Goal: Information Seeking & Learning: Learn about a topic

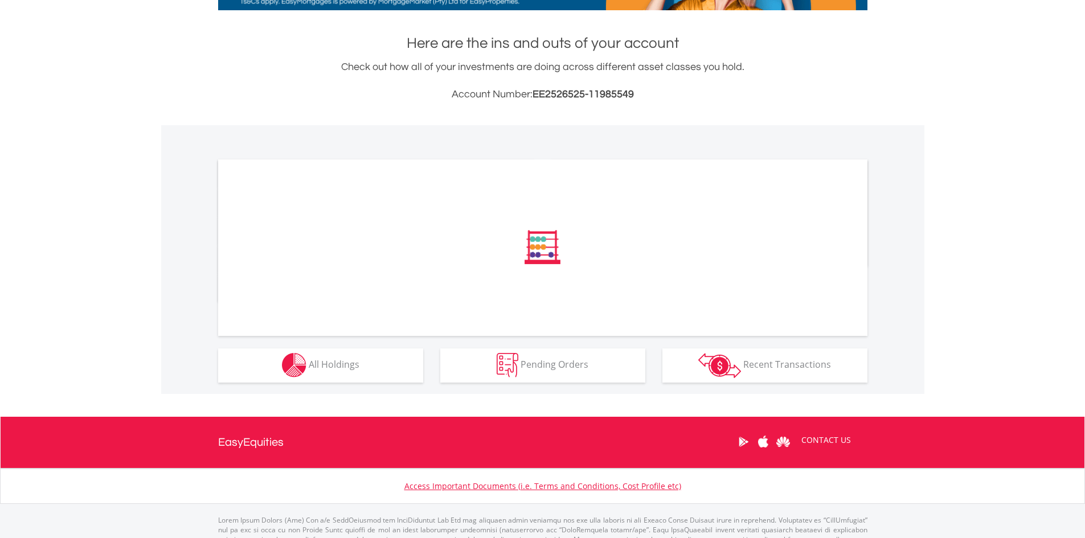
scroll to position [228, 0]
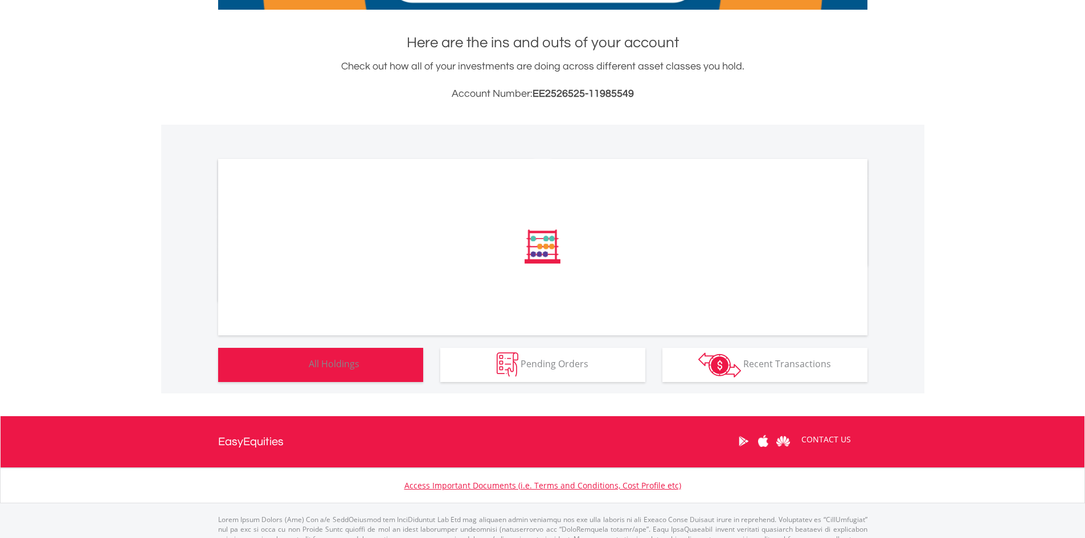
click at [310, 376] on button "Holdings All Holdings" at bounding box center [320, 365] width 205 height 34
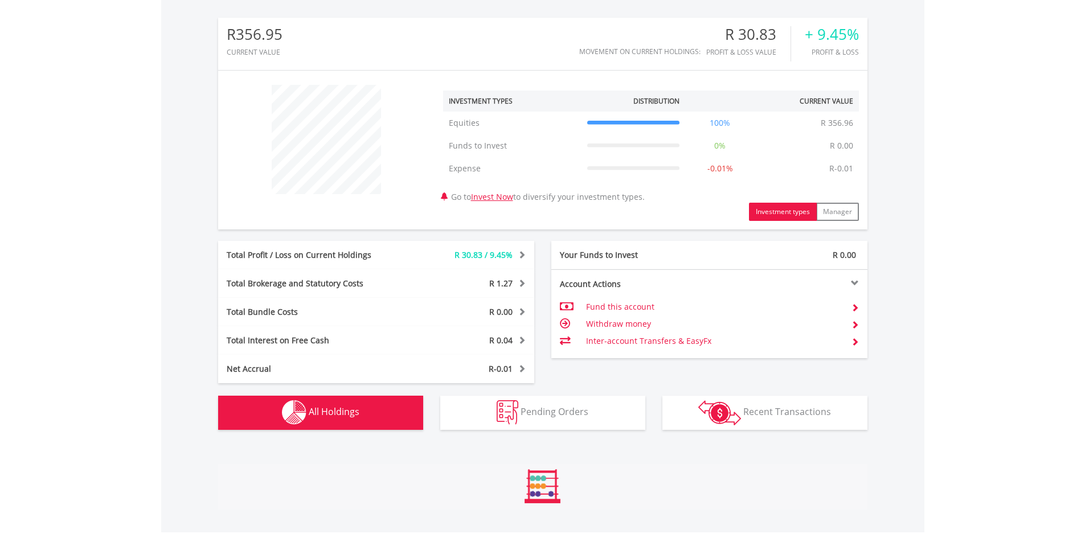
scroll to position [728, 0]
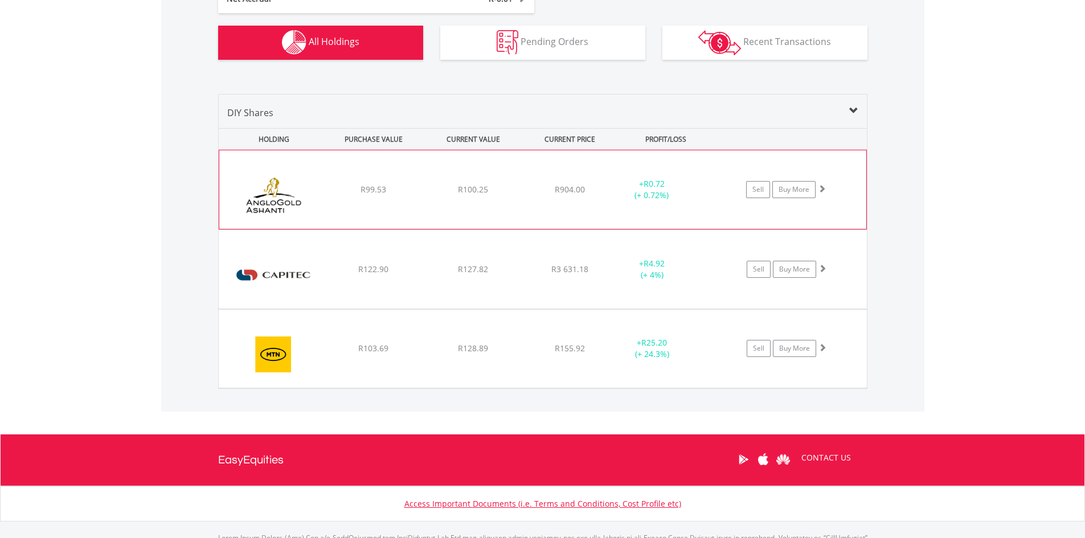
click at [548, 193] on div "R904.00" at bounding box center [570, 189] width 91 height 11
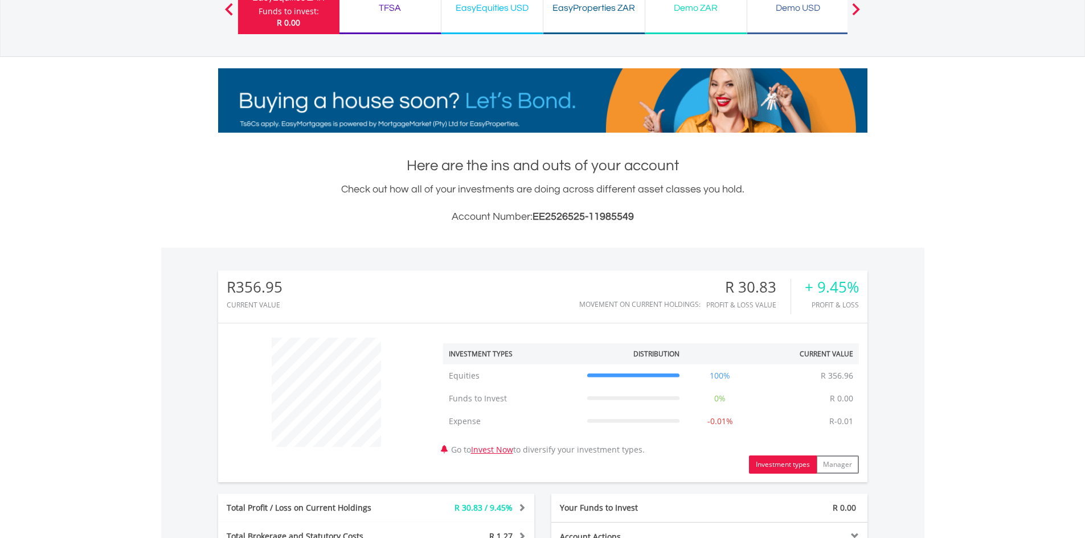
scroll to position [101, 0]
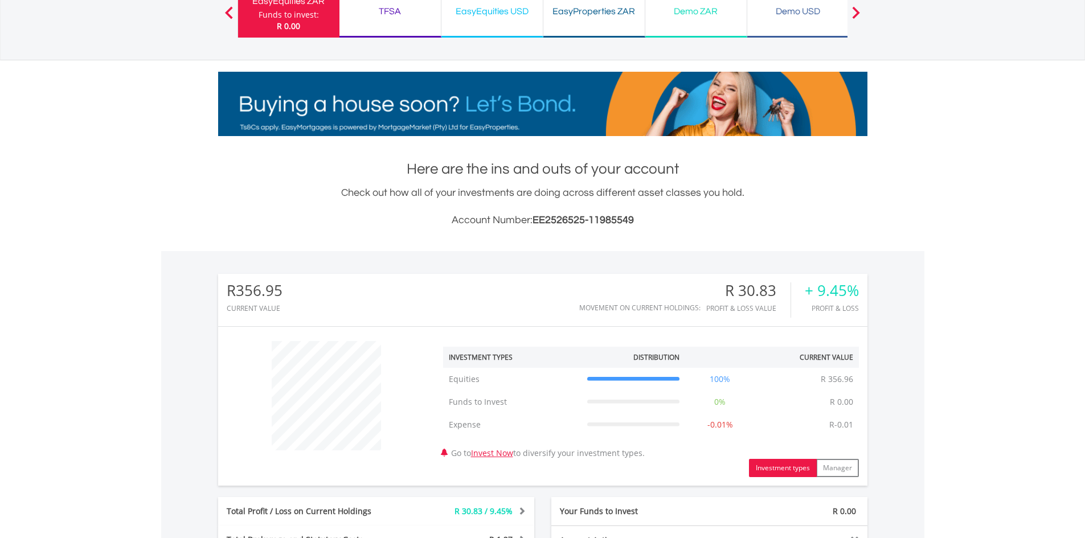
click at [469, 29] on div "EasyEquities USD Funds to invest: R 0.00" at bounding box center [492, 11] width 102 height 51
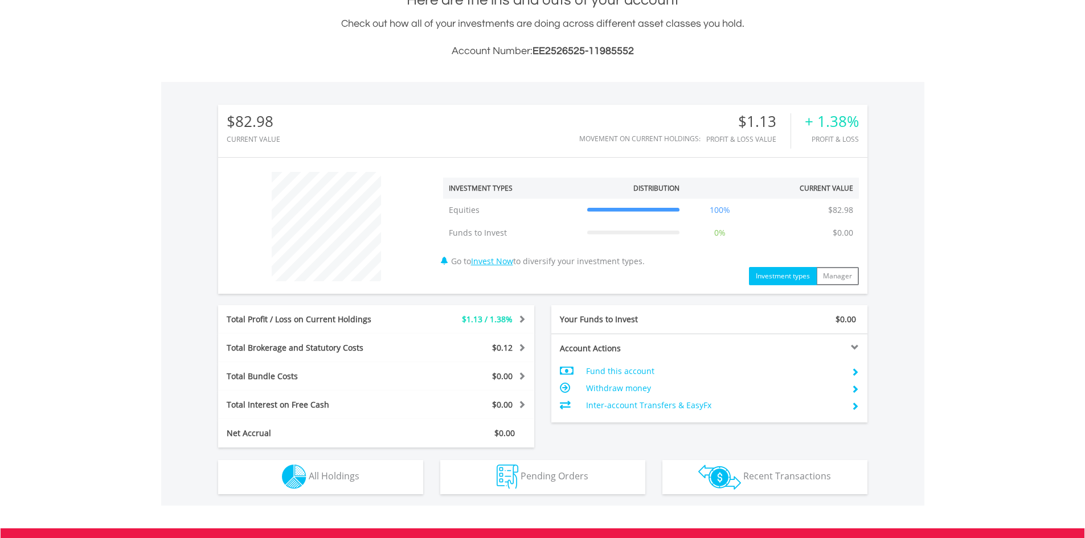
scroll to position [109, 216]
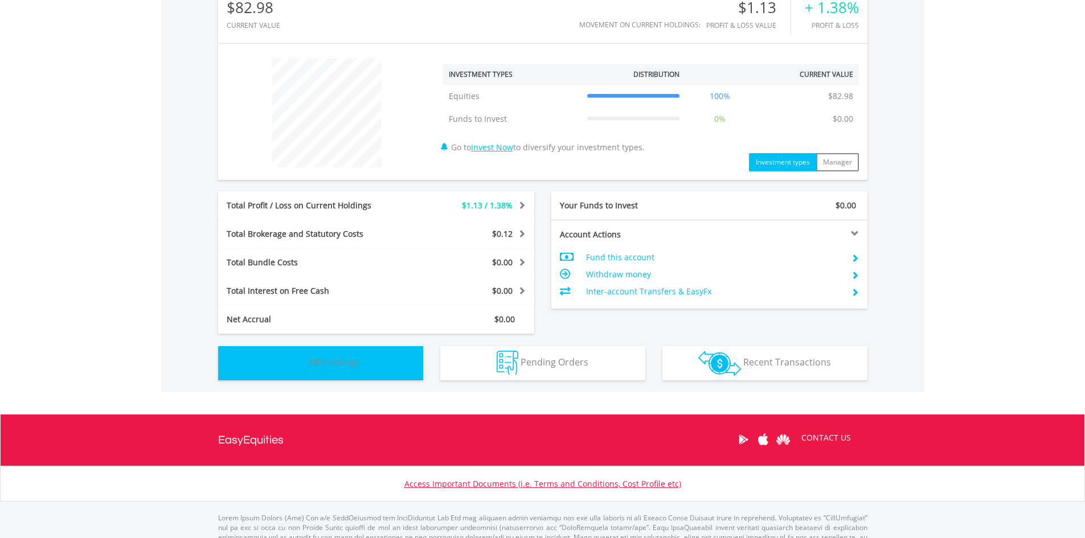
click at [335, 359] on span "All Holdings" at bounding box center [334, 362] width 51 height 13
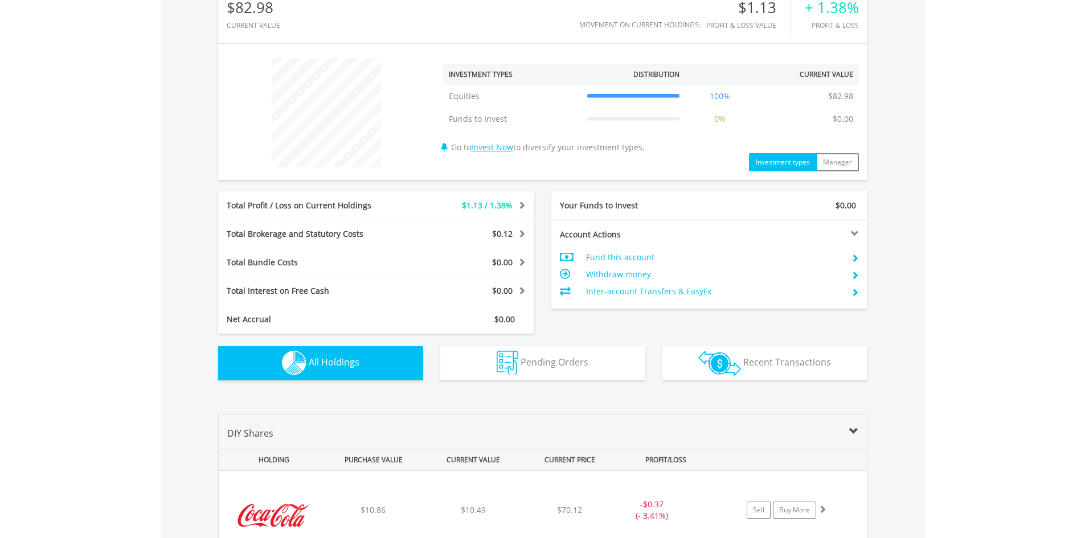
scroll to position [799, 0]
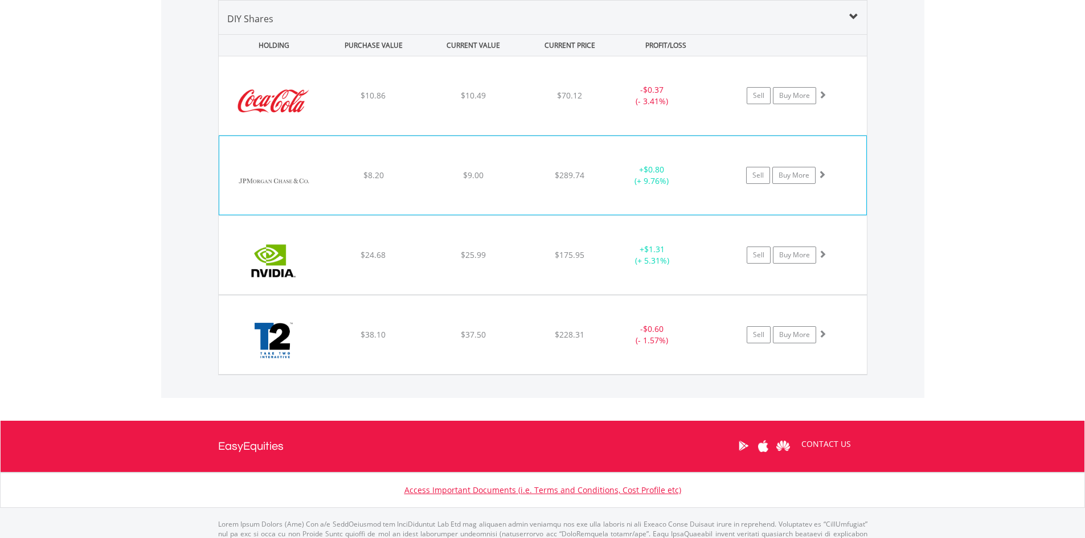
click at [431, 101] on div "$9.00" at bounding box center [472, 95] width 97 height 11
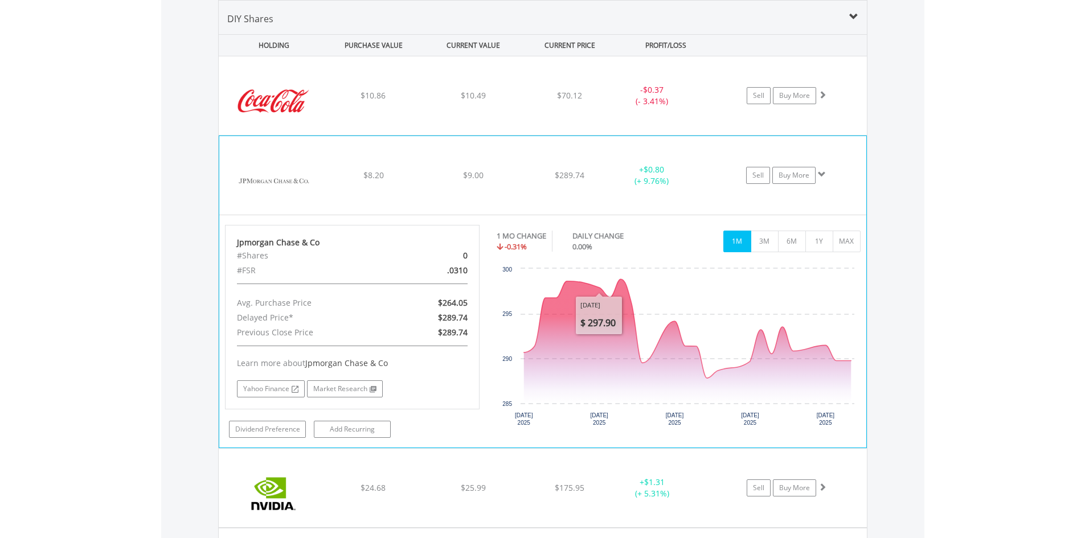
click at [518, 135] on div "﻿ Jpmorgan Chase & Co $8.20 $9.00 $289.74 + $0.80 (+ 9.76%) Sell Buy More" at bounding box center [543, 95] width 648 height 79
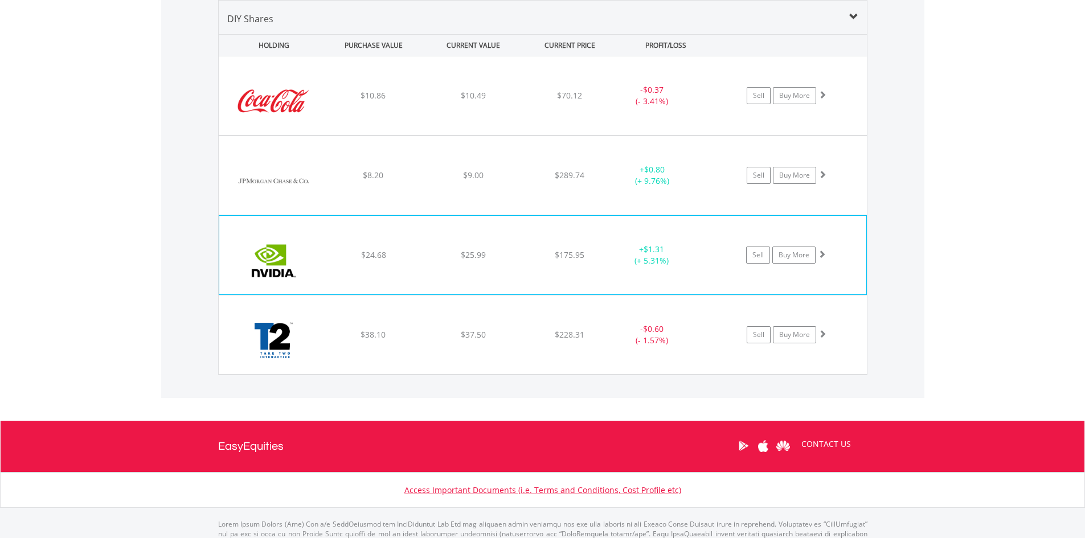
click at [515, 135] on div "﻿ Nvidia Corp $24.68 $25.99 $175.95 + $1.31 (+ 5.31%) Sell Buy More" at bounding box center [543, 95] width 648 height 79
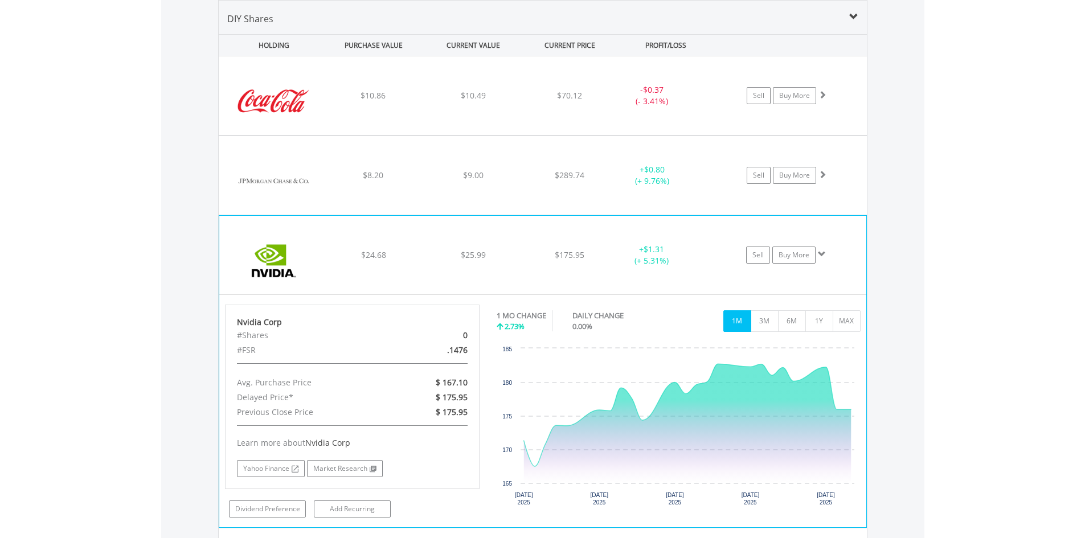
click at [496, 135] on div "﻿ Nvidia Corp $24.68 $25.99 $175.95 + $1.31 (+ 5.31%) Sell Buy More" at bounding box center [543, 95] width 648 height 79
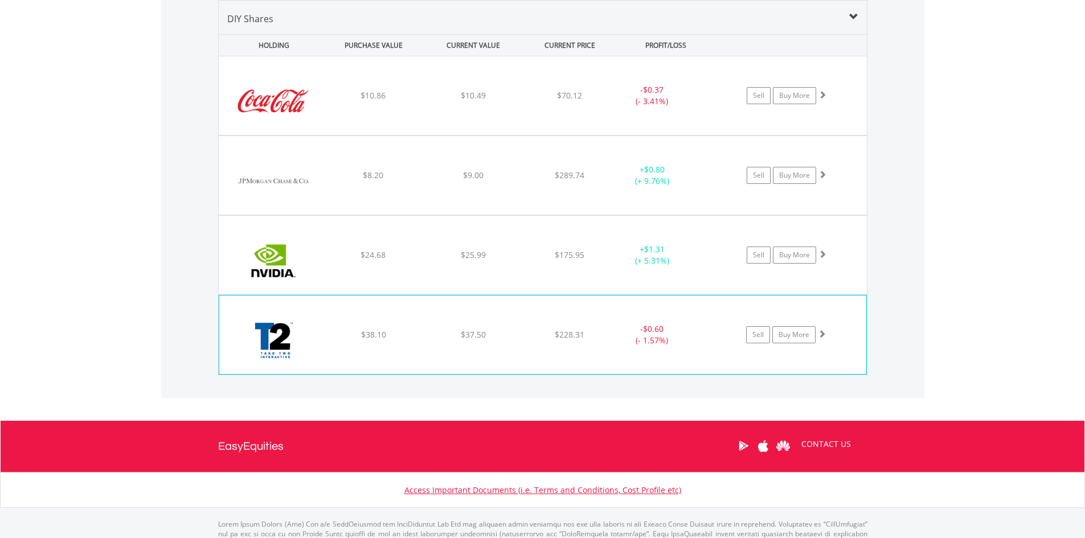
click at [526, 135] on div "﻿ Take-Two Interactive Software Inc $38.10 $37.50 $228.31 - $0.60 (- 1.57%) Sel…" at bounding box center [543, 95] width 648 height 79
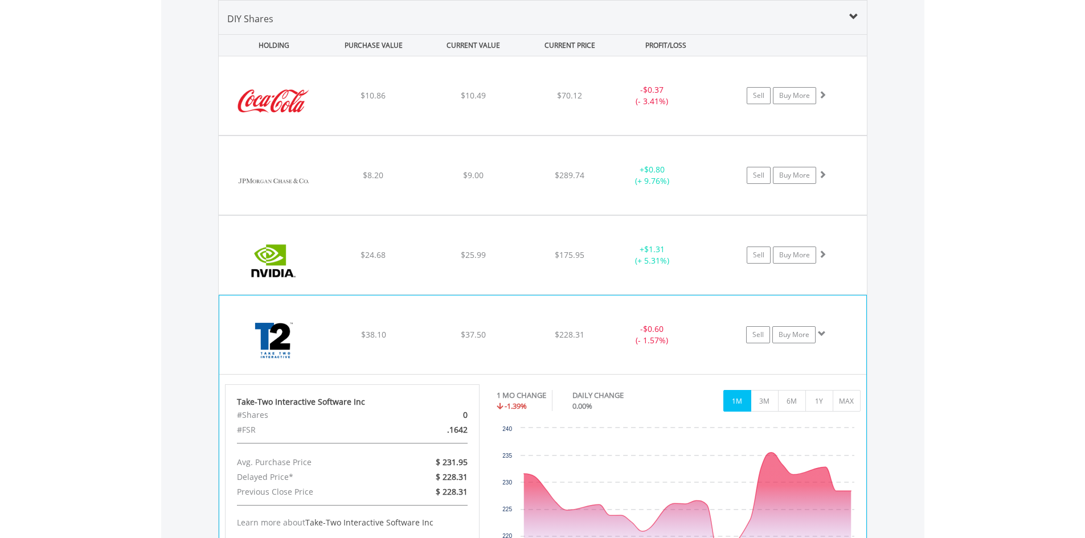
click at [382, 135] on div "﻿ Take-Two Interactive Software Inc $38.10 $37.50 $228.31 - $0.60 (- 1.57%) Sel…" at bounding box center [543, 95] width 648 height 79
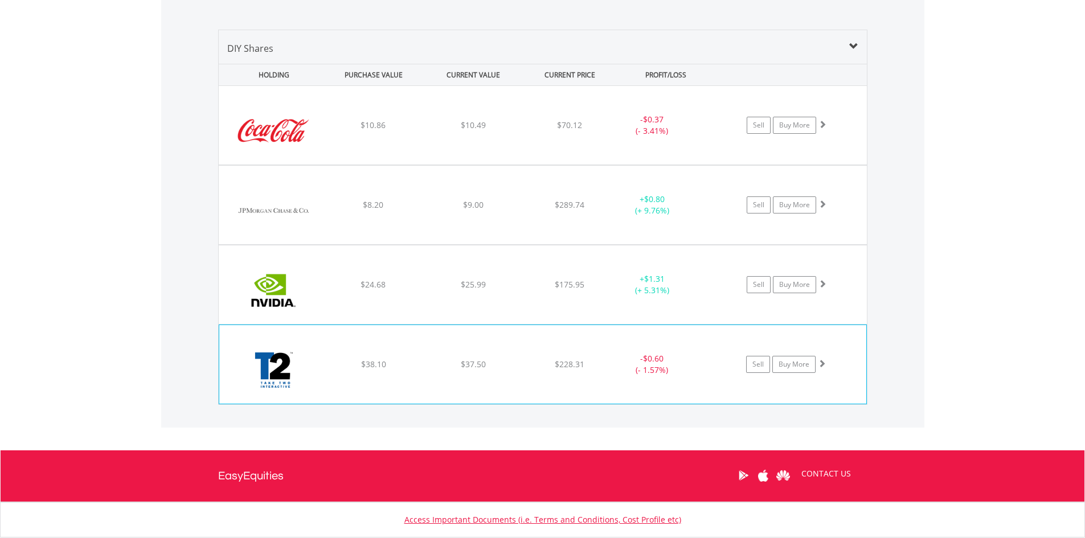
scroll to position [742, 0]
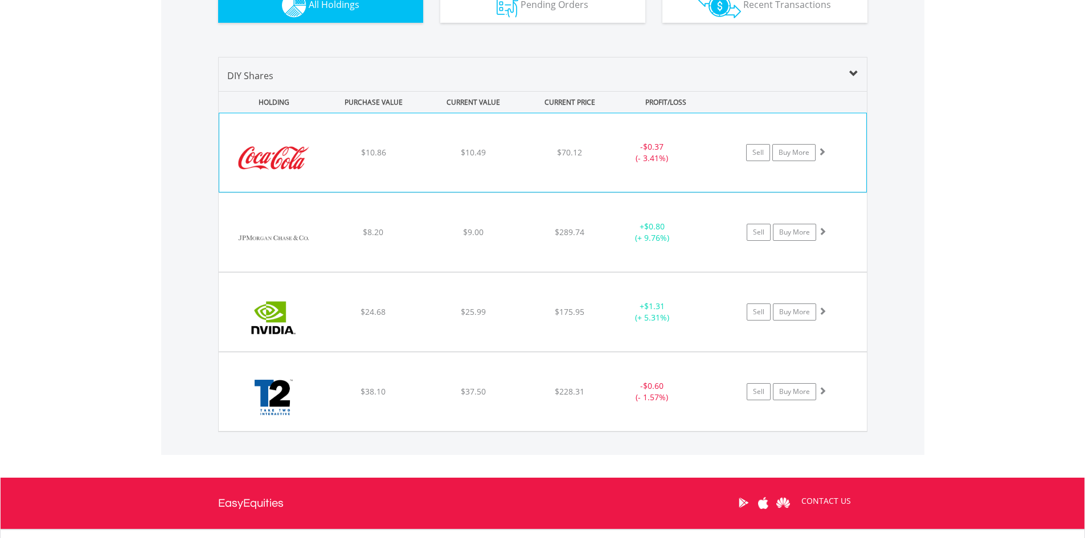
click at [404, 153] on div "$10.86" at bounding box center [373, 152] width 97 height 11
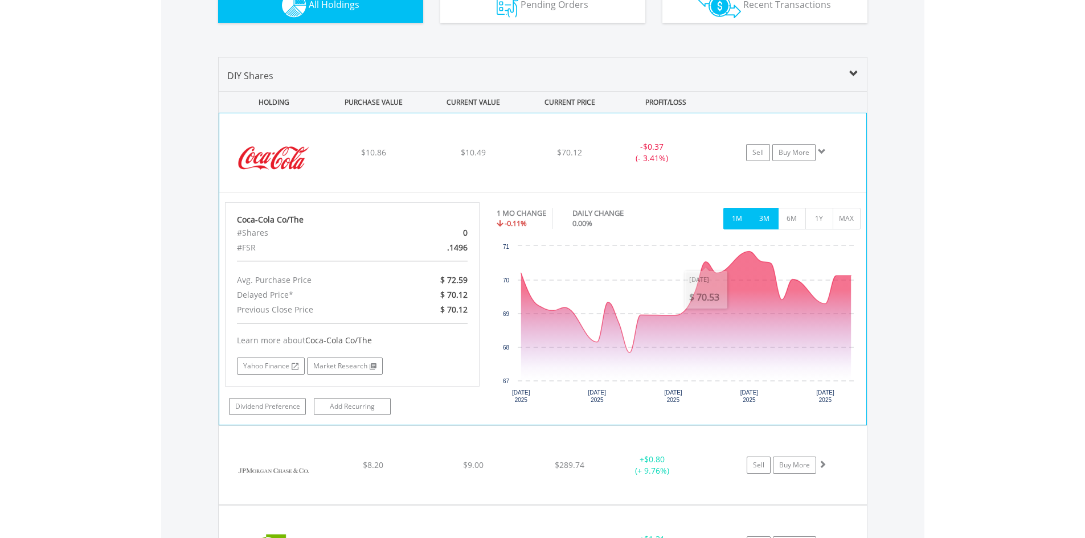
click at [761, 209] on button "3M" at bounding box center [765, 219] width 28 height 22
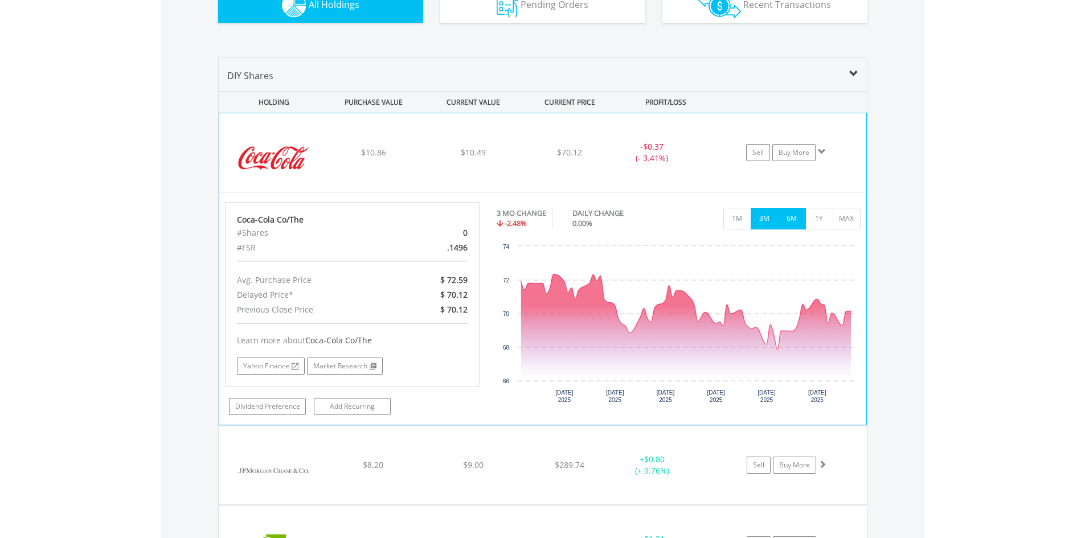
click at [799, 208] on button "6M" at bounding box center [792, 219] width 28 height 22
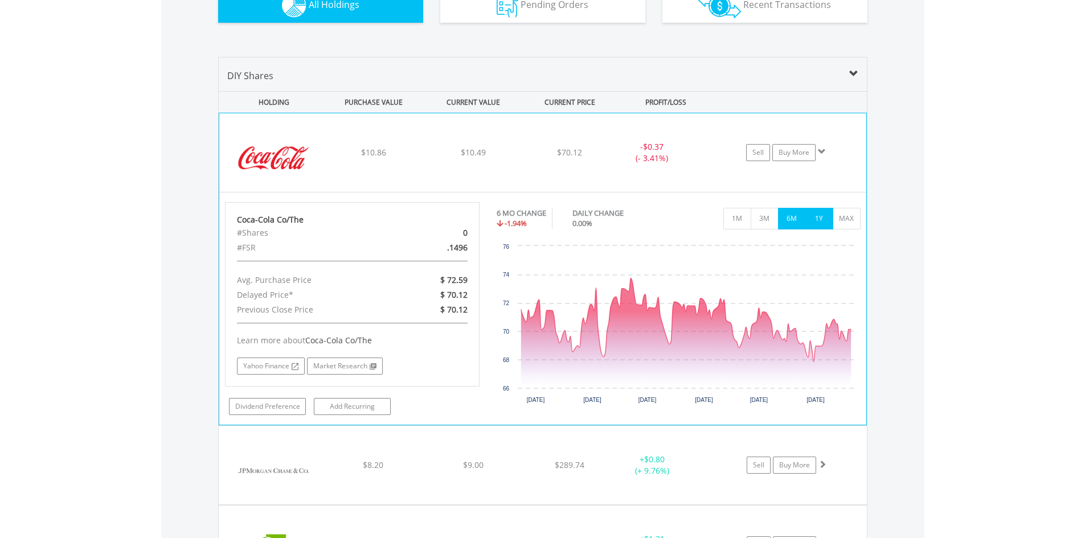
click at [829, 215] on button "1Y" at bounding box center [819, 219] width 28 height 22
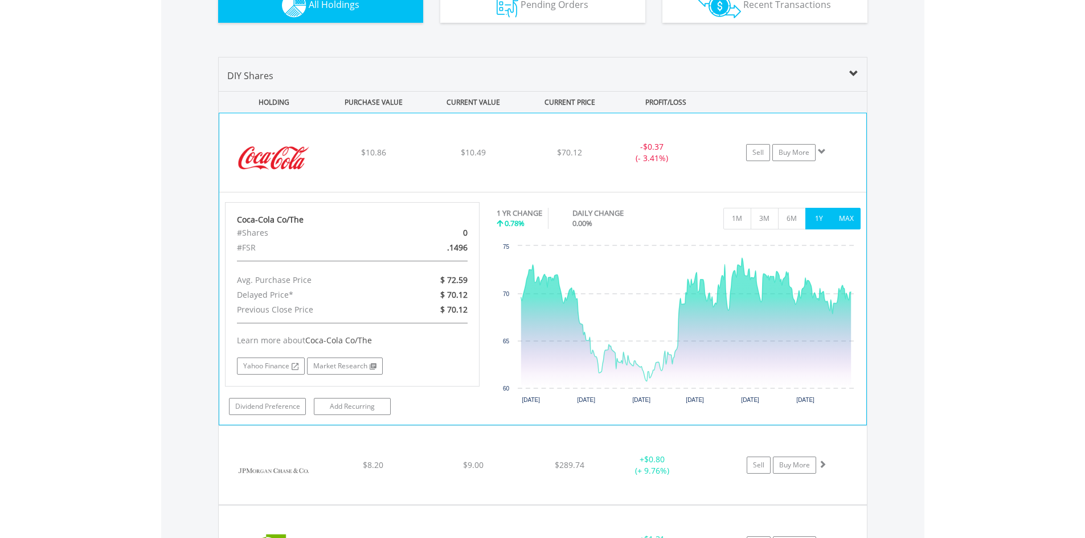
click at [847, 215] on button "MAX" at bounding box center [847, 219] width 28 height 22
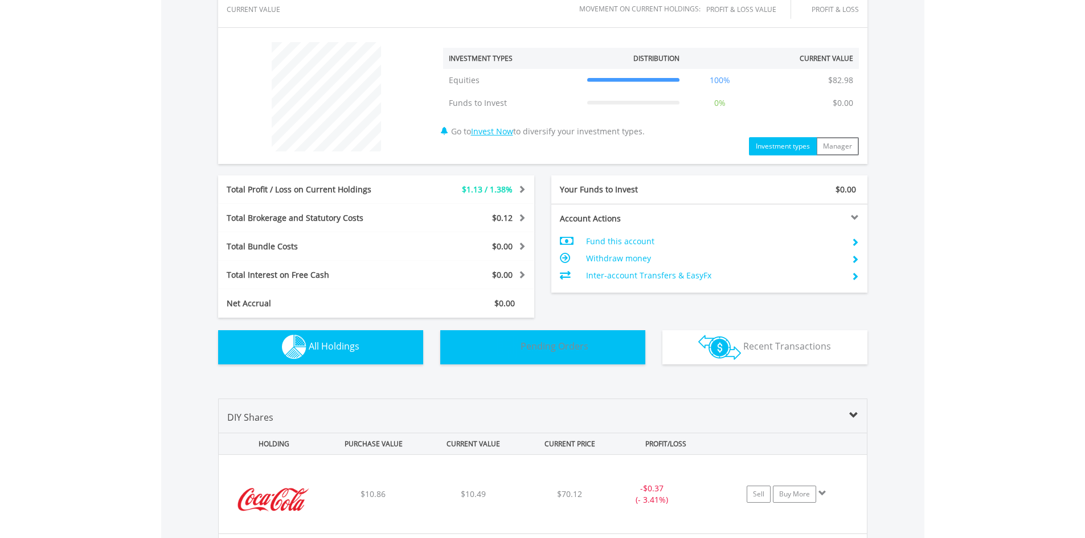
click at [507, 346] on img "button" at bounding box center [508, 347] width 22 height 24
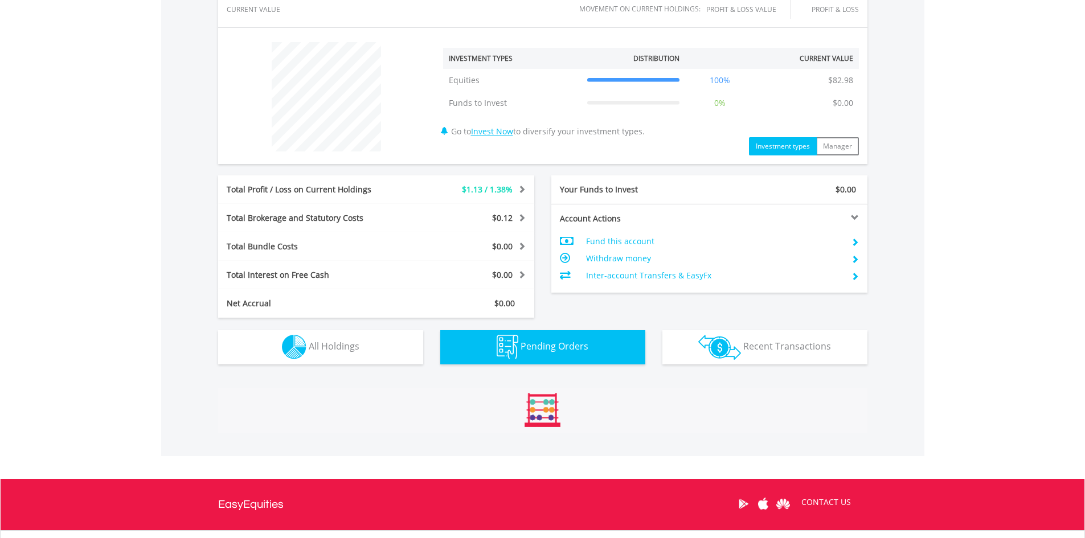
scroll to position [489, 0]
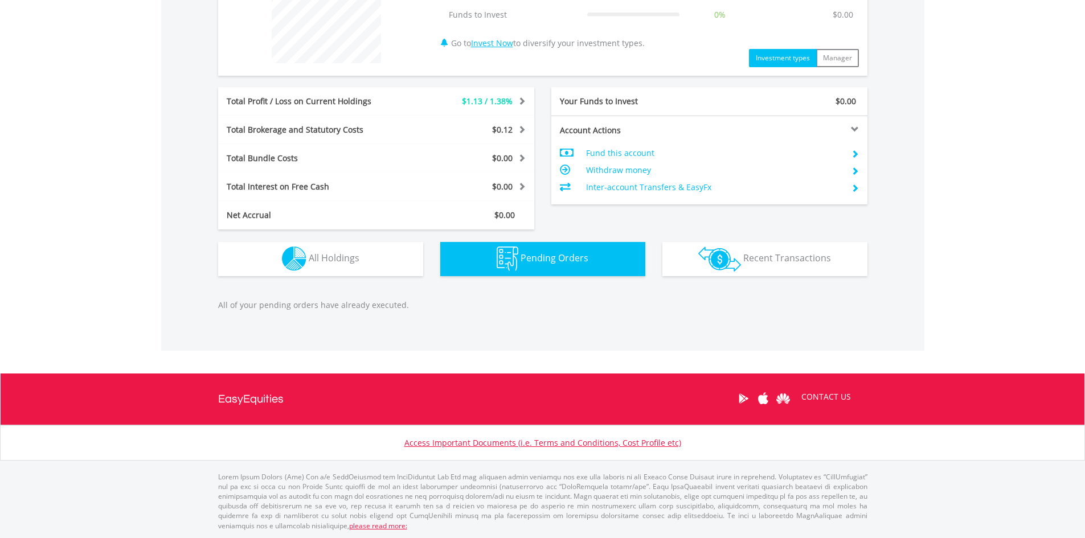
click at [657, 268] on div "Transactions Recent Transactions" at bounding box center [765, 253] width 222 height 47
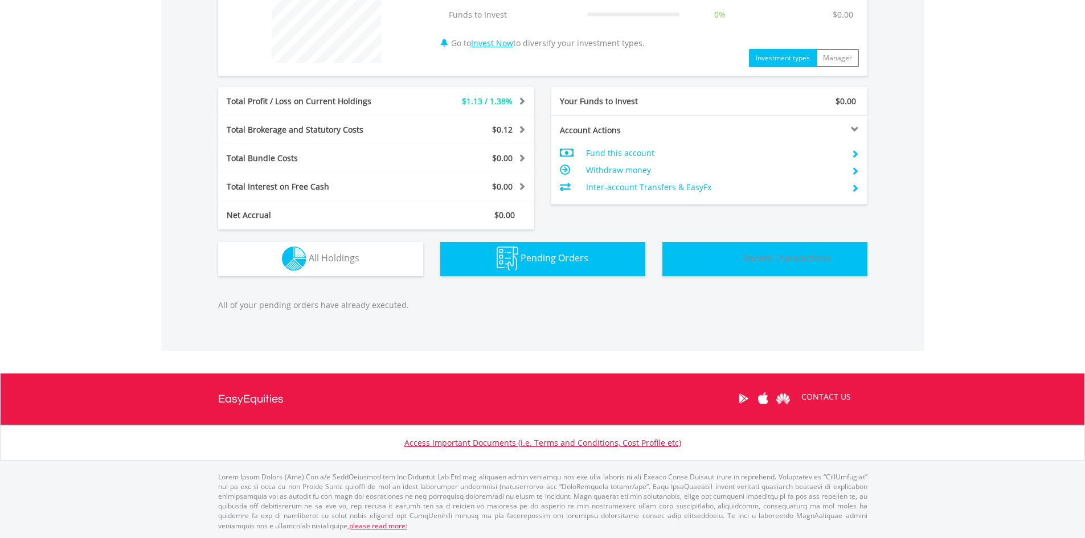
click at [674, 267] on button "Transactions Recent Transactions" at bounding box center [764, 259] width 205 height 34
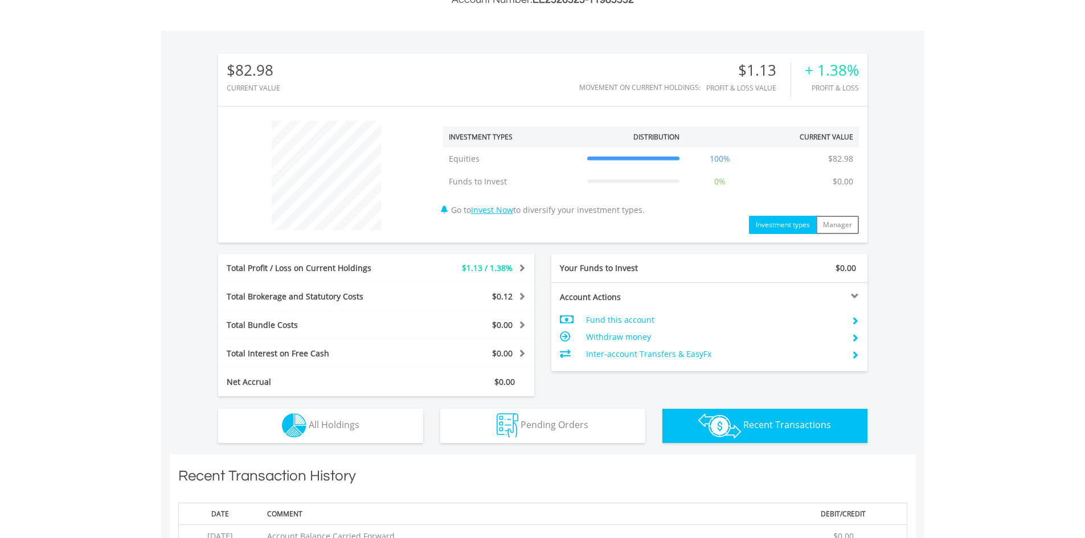
scroll to position [321, 0]
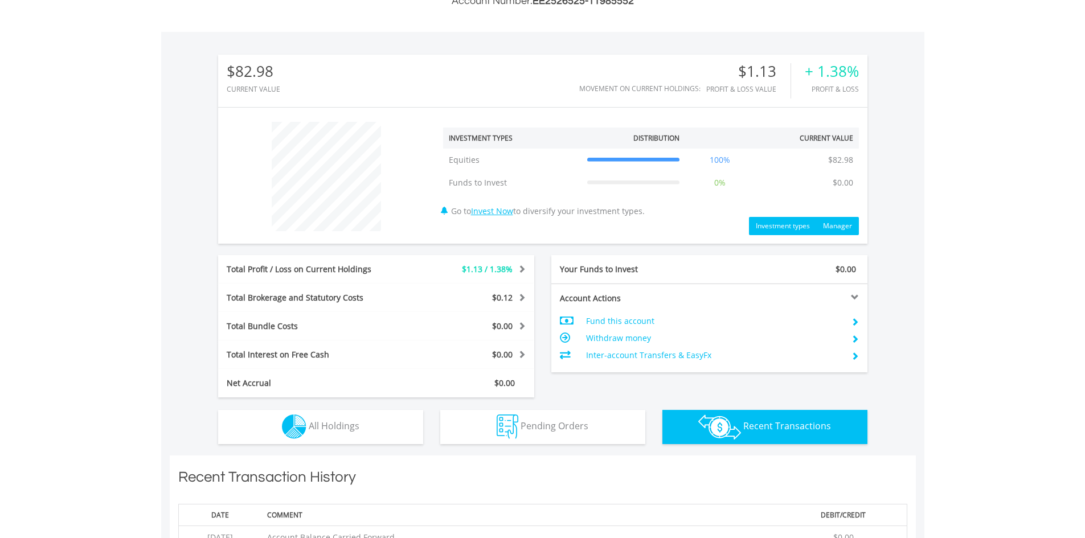
click at [832, 221] on button "Manager" at bounding box center [837, 226] width 43 height 18
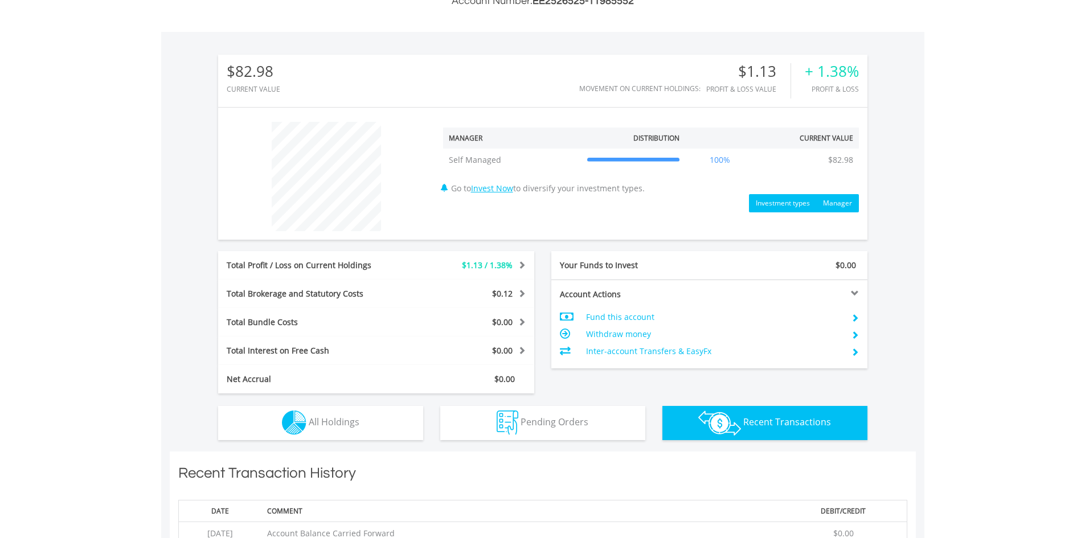
click at [786, 199] on button "Investment types" at bounding box center [783, 203] width 68 height 18
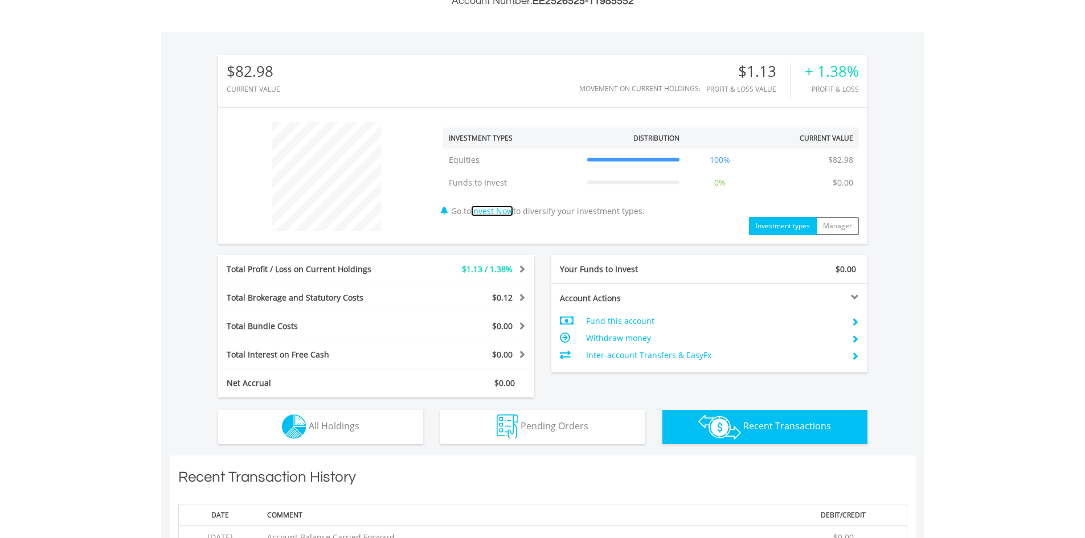
click at [495, 211] on link "Invest Now" at bounding box center [492, 211] width 42 height 11
